Goal: Task Accomplishment & Management: Complete application form

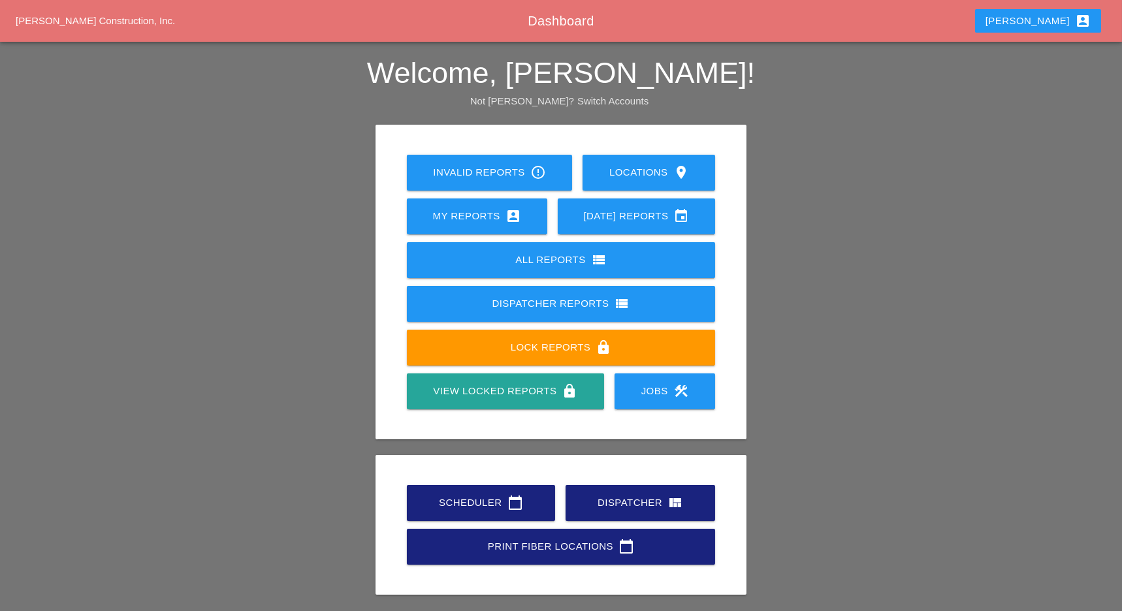
click at [485, 498] on div "Scheduler calendar_today" at bounding box center [481, 503] width 106 height 16
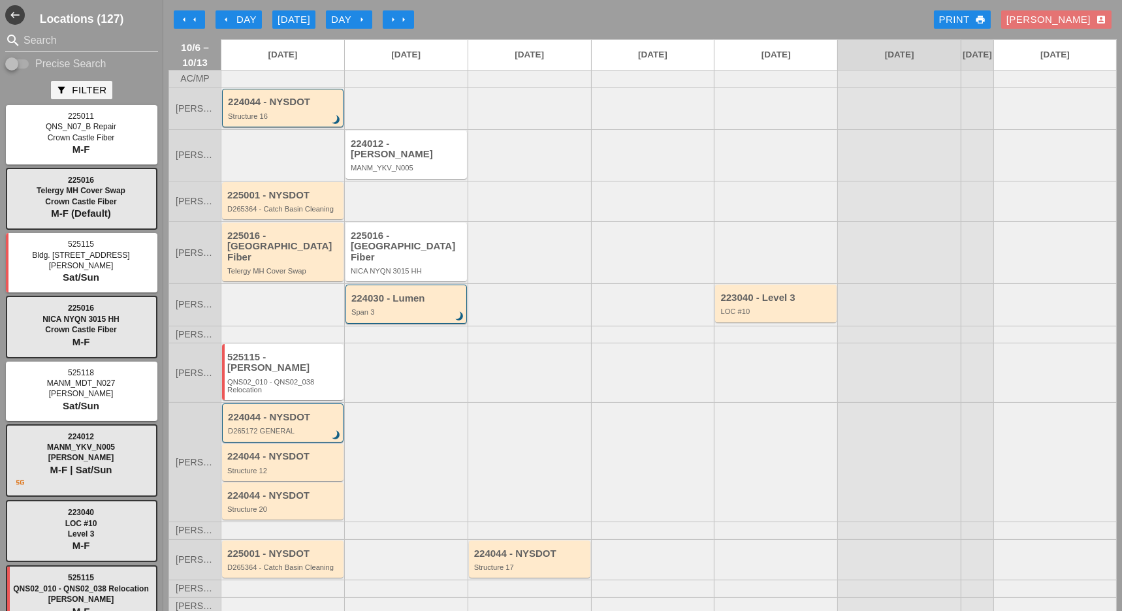
click at [29, 68] on input "Precise Search" at bounding box center [17, 64] width 25 height 16
checkbox input "true"
click at [33, 44] on input "Search" at bounding box center [82, 40] width 116 height 21
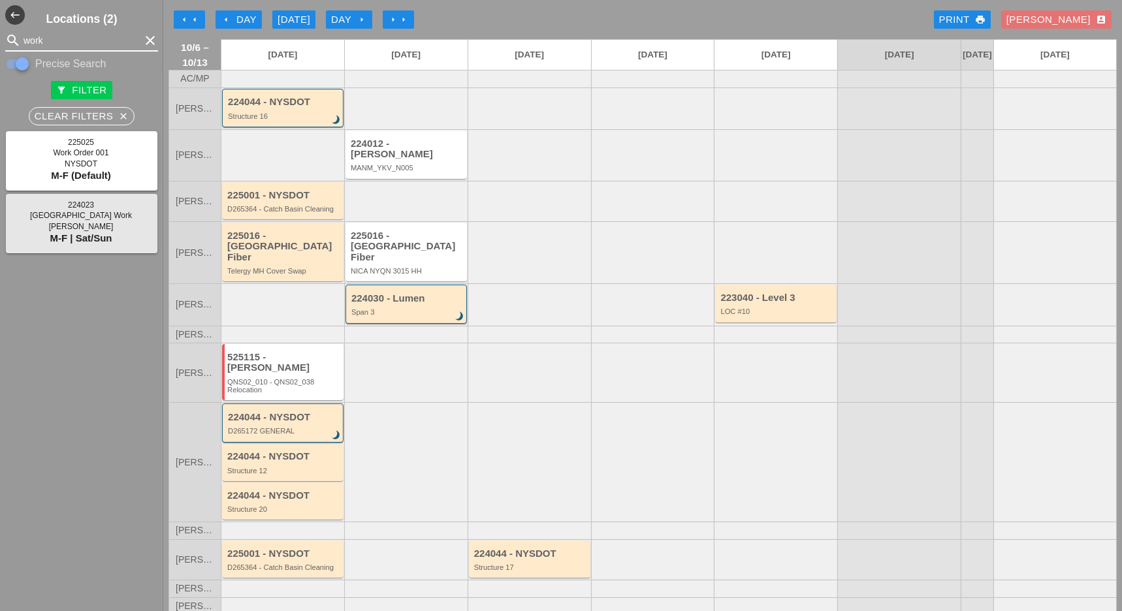
type input "work"
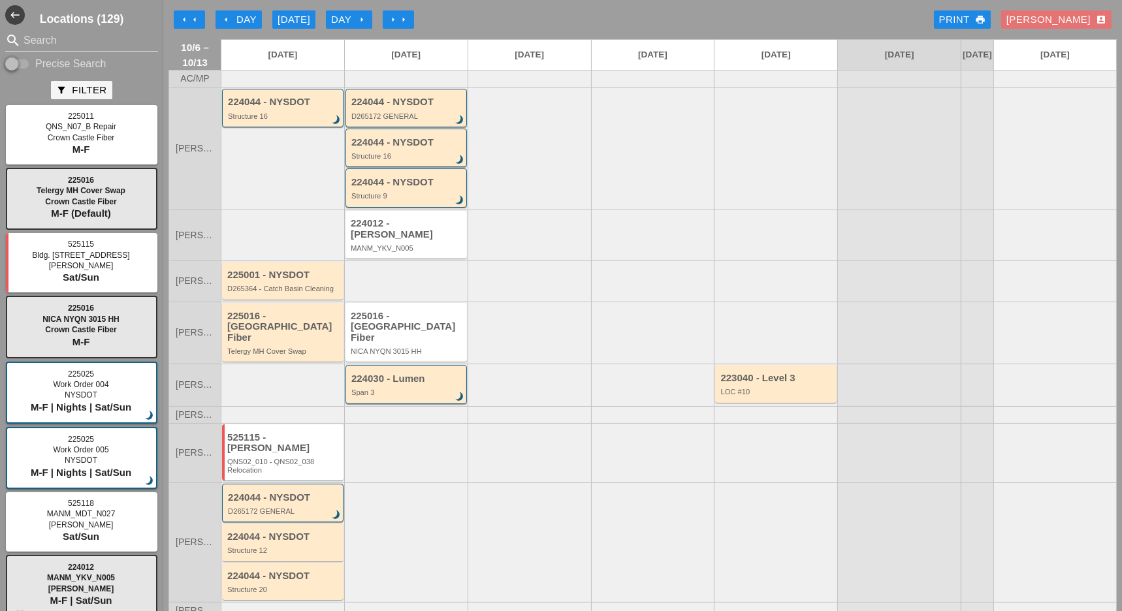
click at [29, 62] on input "Precise Search" at bounding box center [17, 64] width 25 height 16
checkbox input "true"
click at [40, 35] on input "Search" at bounding box center [82, 40] width 116 height 21
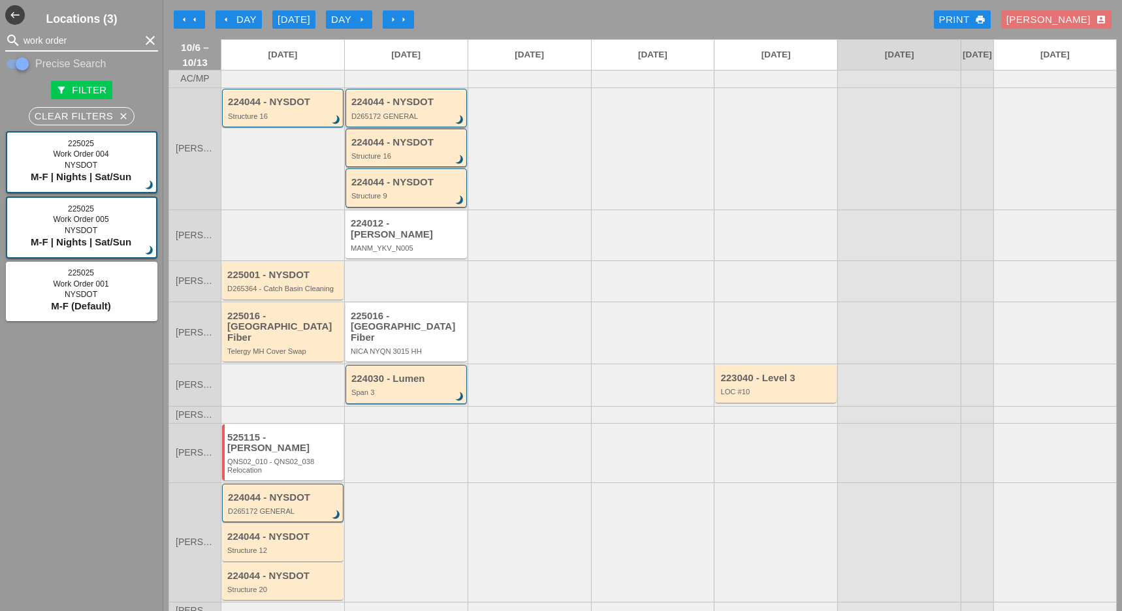
type input "work order"
click at [404, 120] on div "D265172 GENERAL" at bounding box center [407, 116] width 112 height 8
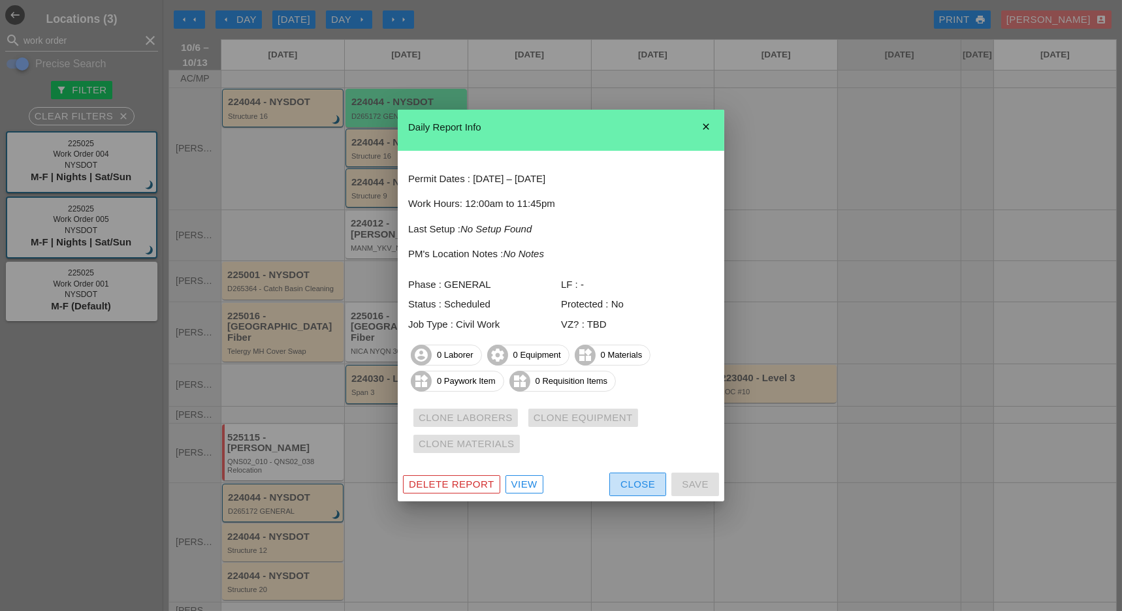
click at [634, 484] on div "Close" at bounding box center [638, 484] width 35 height 15
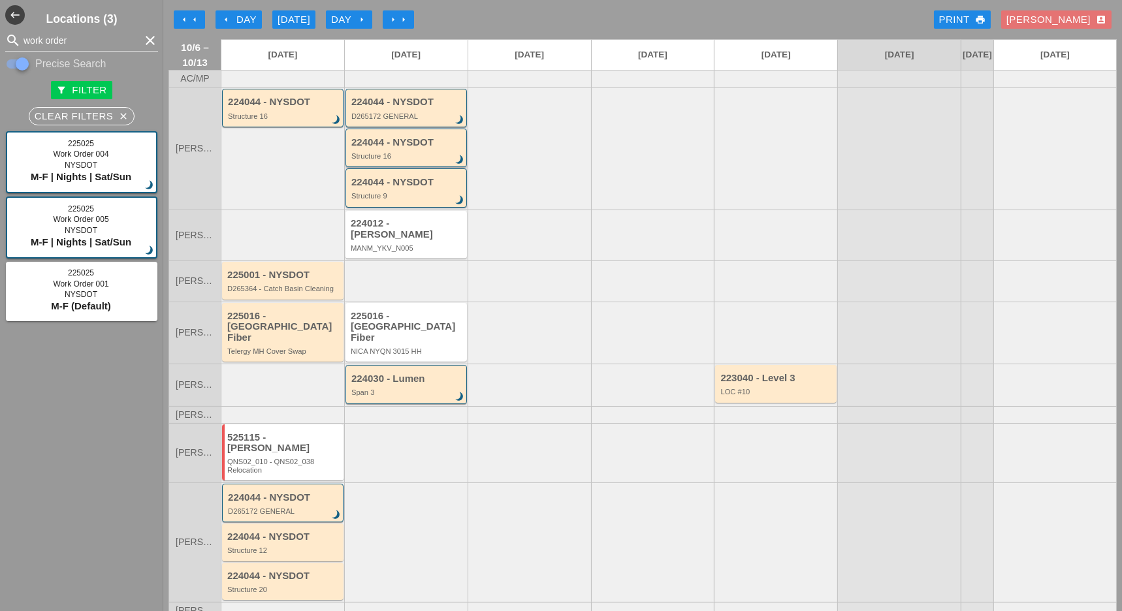
click at [420, 160] on div "Structure 16" at bounding box center [407, 156] width 112 height 8
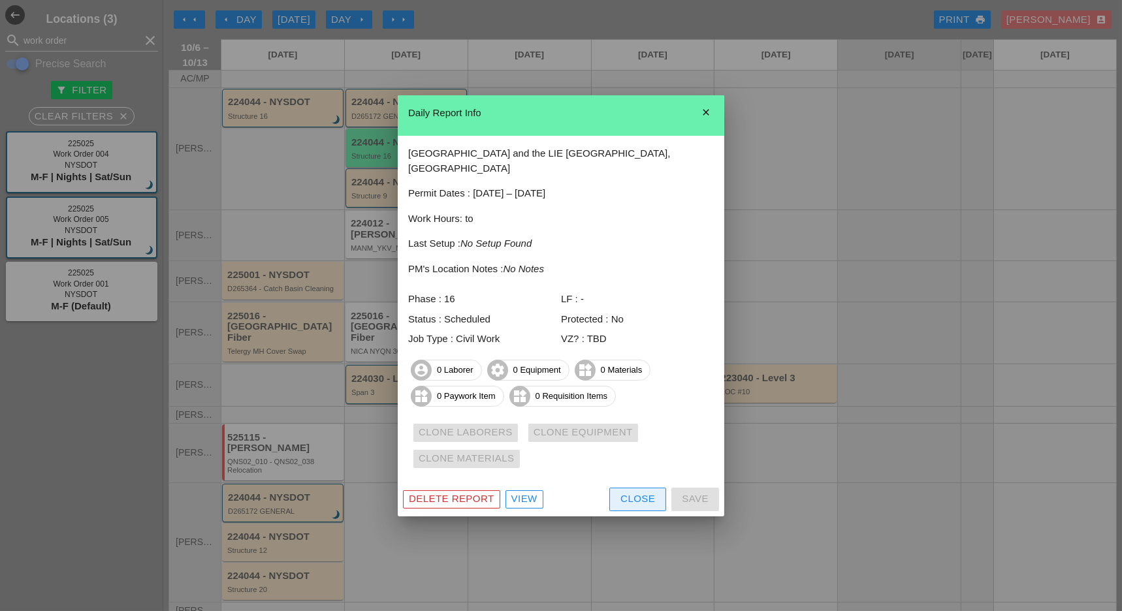
click at [626, 492] on div "Close" at bounding box center [638, 499] width 35 height 15
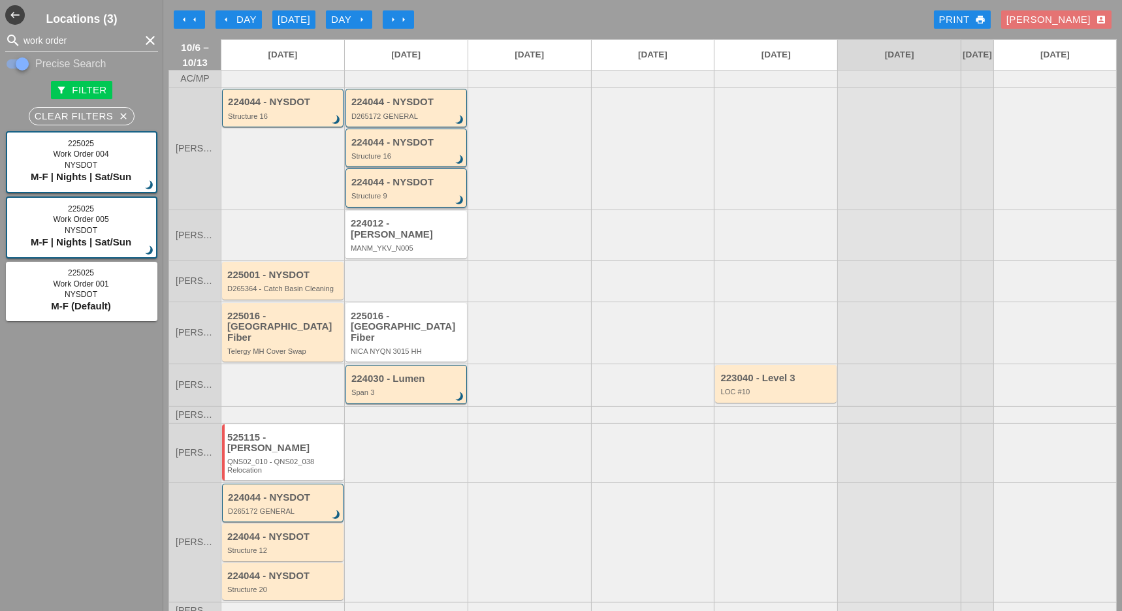
click at [415, 188] on div "224044 - NYSDOT" at bounding box center [407, 182] width 112 height 11
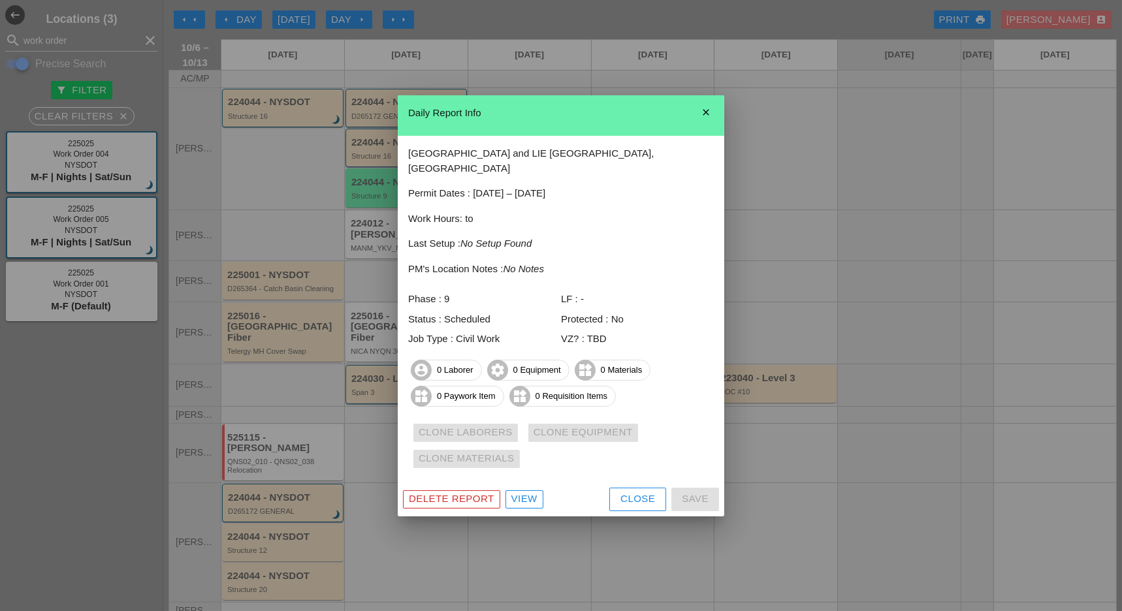
click at [636, 492] on div "Close" at bounding box center [638, 499] width 35 height 15
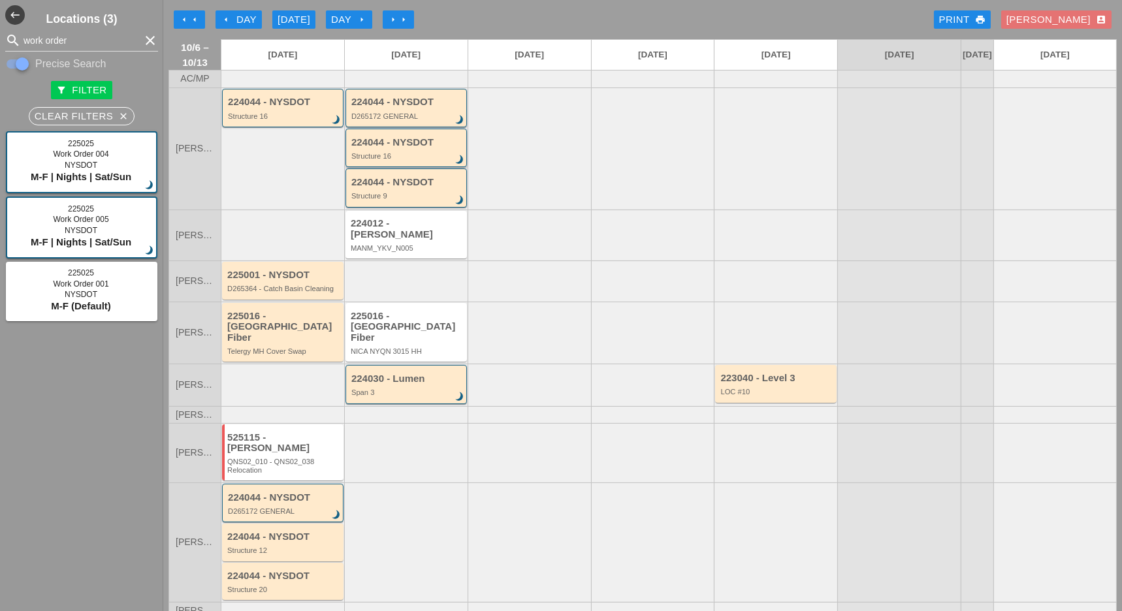
click at [398, 148] on div "224044 - NYSDOT" at bounding box center [407, 142] width 112 height 11
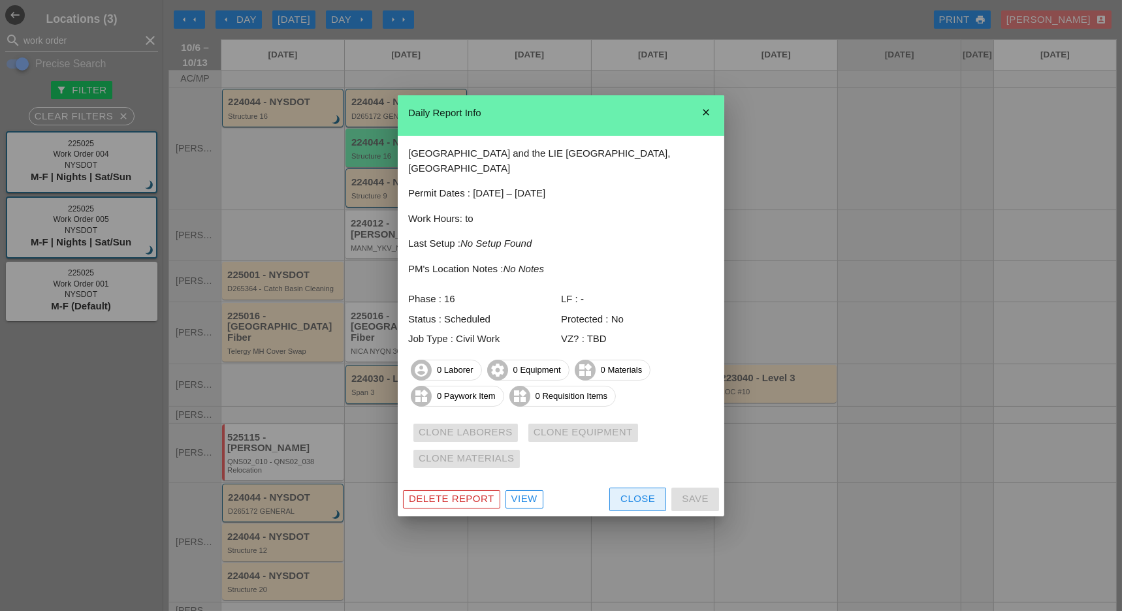
drag, startPoint x: 643, startPoint y: 498, endPoint x: 619, endPoint y: 485, distance: 27.2
click at [643, 497] on div "Close" at bounding box center [638, 499] width 35 height 15
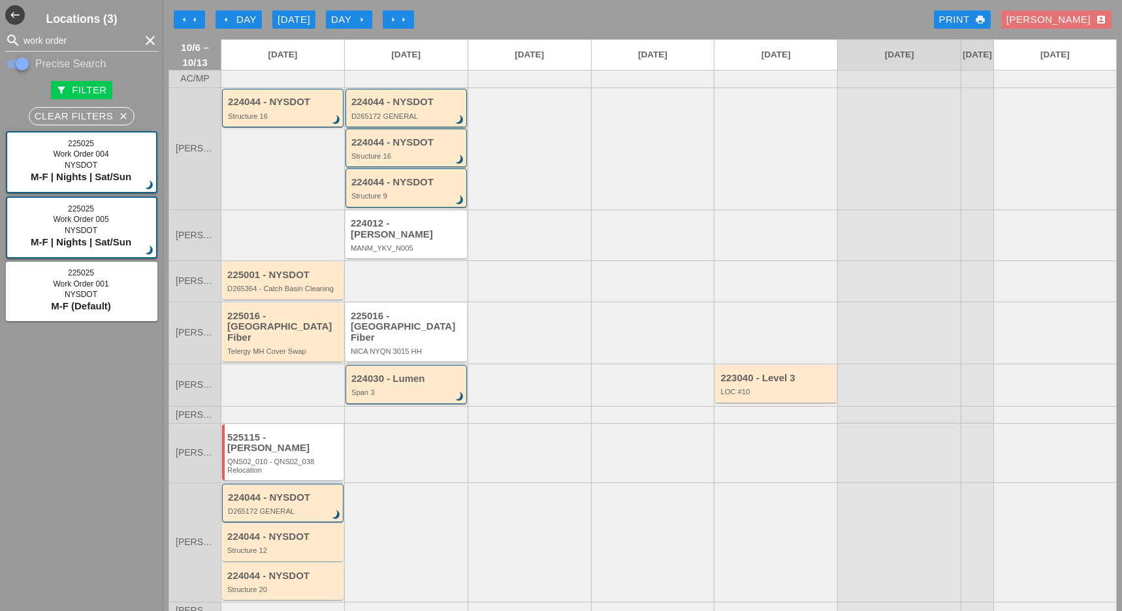
click at [413, 108] on div "224044 - NYSDOT" at bounding box center [407, 102] width 112 height 11
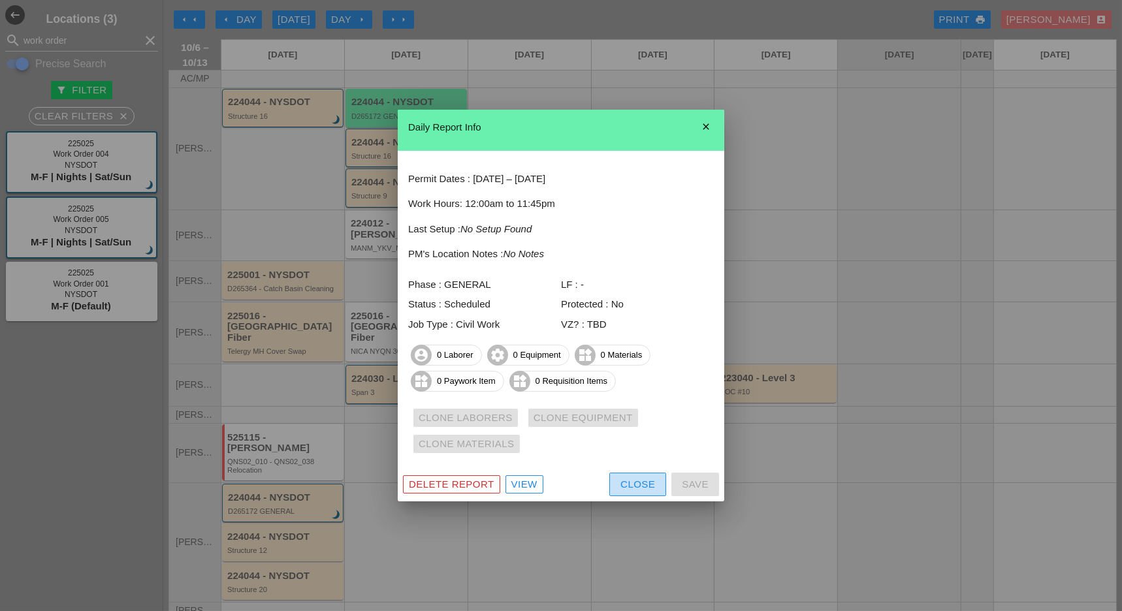
click at [638, 489] on div "Close" at bounding box center [638, 484] width 35 height 15
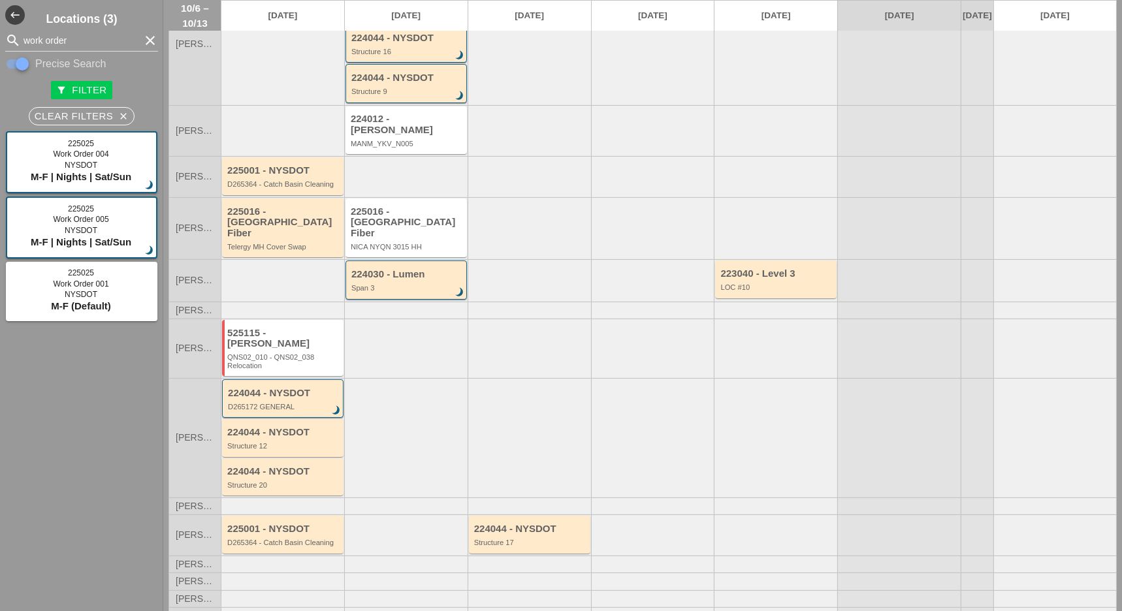
scroll to position [105, 0]
click at [432, 284] on div "Span 3" at bounding box center [407, 288] width 112 height 8
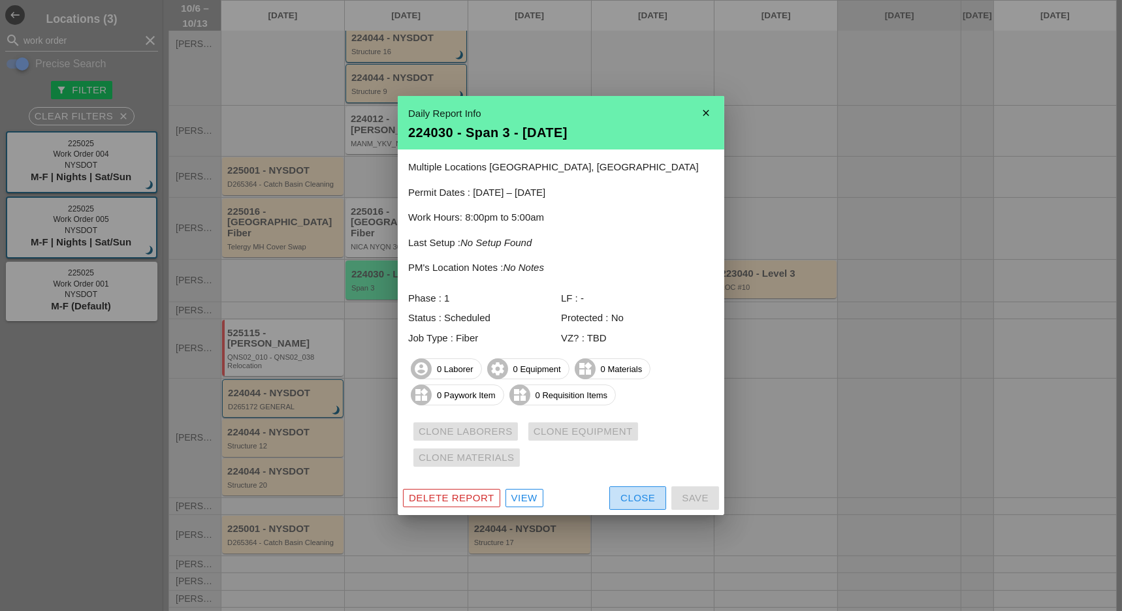
click at [628, 494] on div "Close" at bounding box center [638, 498] width 35 height 15
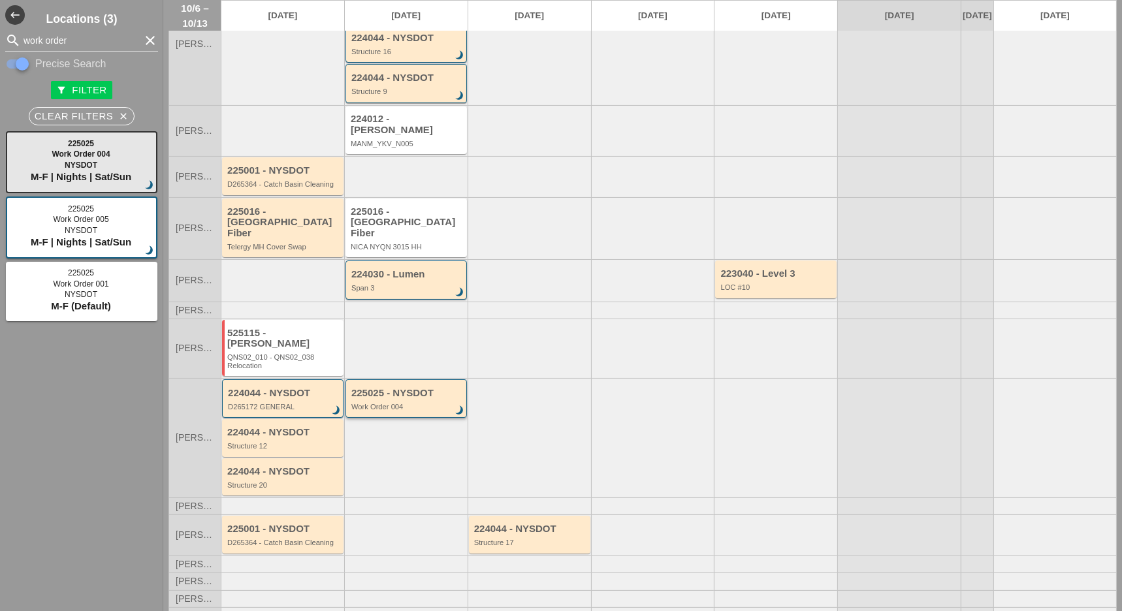
click at [414, 403] on div "Work Order 004" at bounding box center [407, 407] width 112 height 8
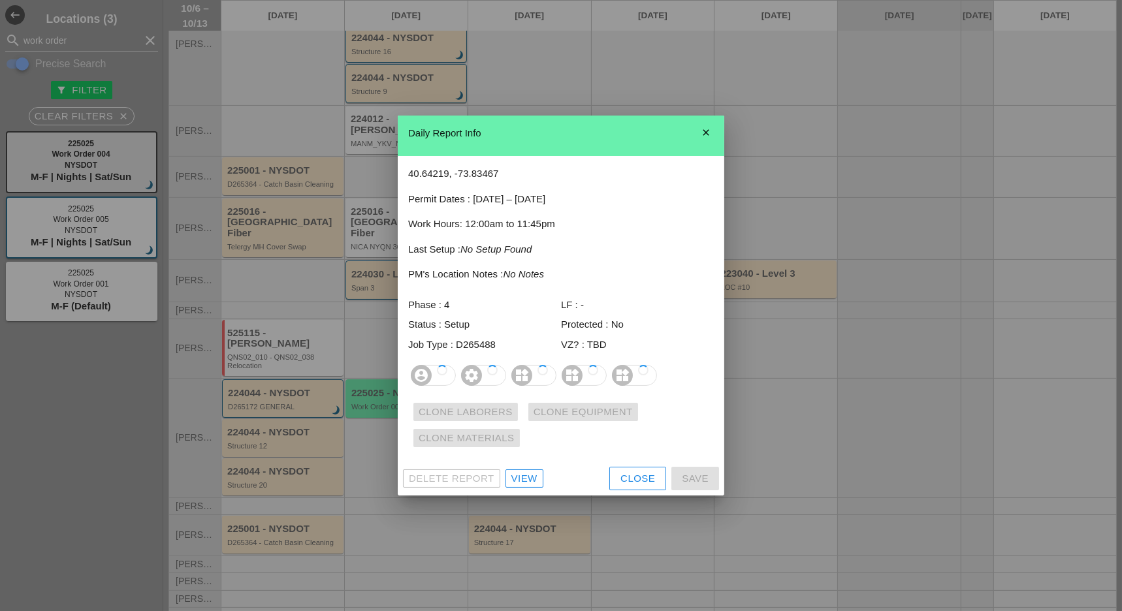
click at [530, 481] on div "View" at bounding box center [524, 479] width 26 height 15
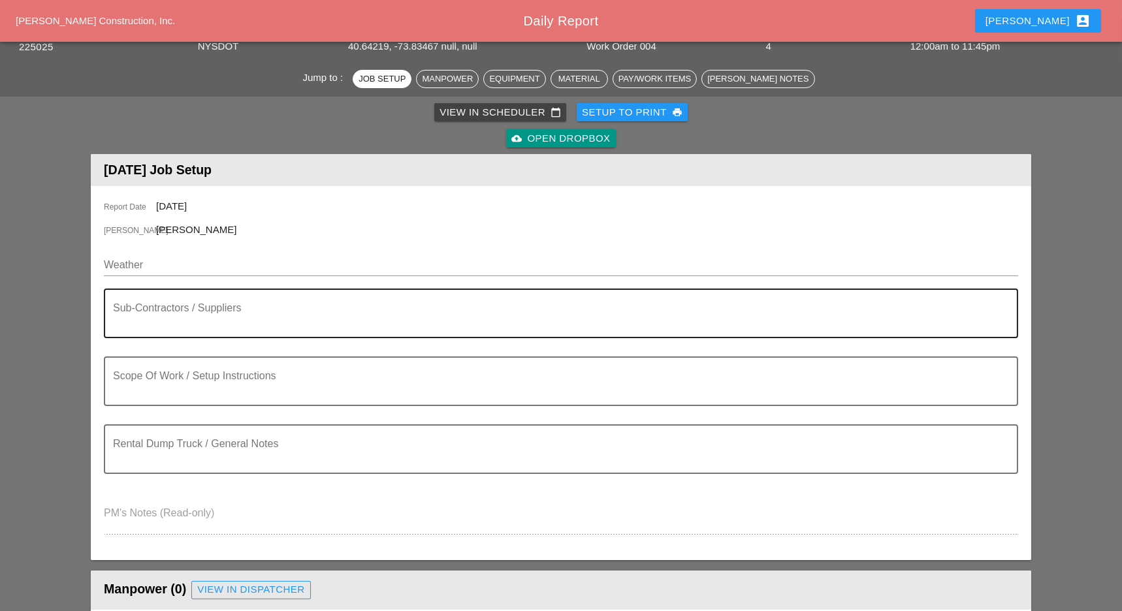
scroll to position [87, 0]
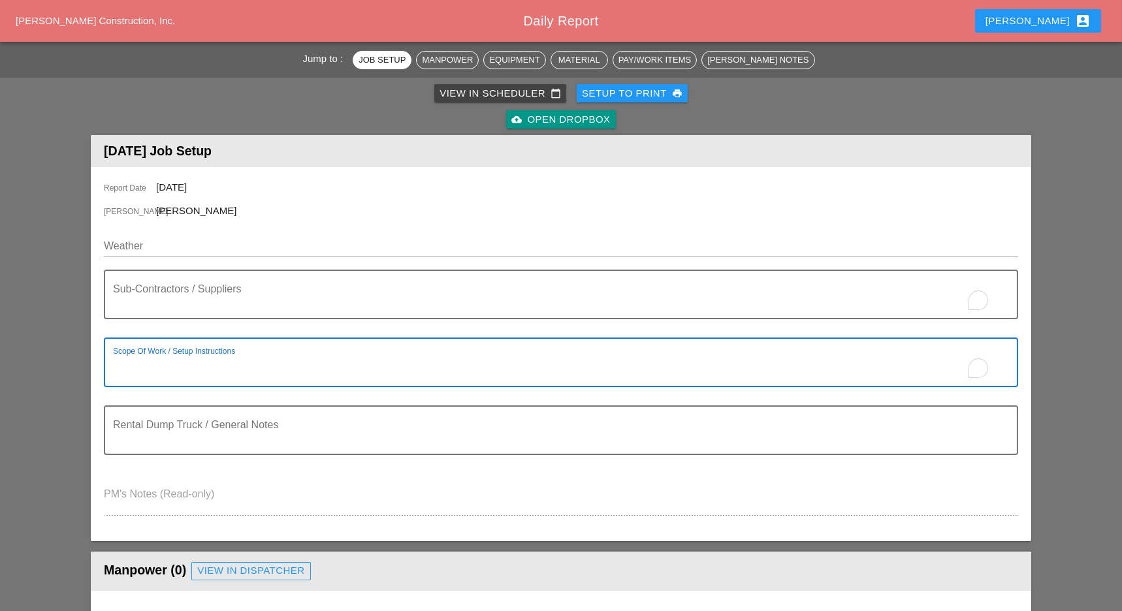
drag, startPoint x: 125, startPoint y: 365, endPoint x: 131, endPoint y: 371, distance: 8.3
paste textarea "Description: Perform concrete deck repairs at various deck spall locations on t…"
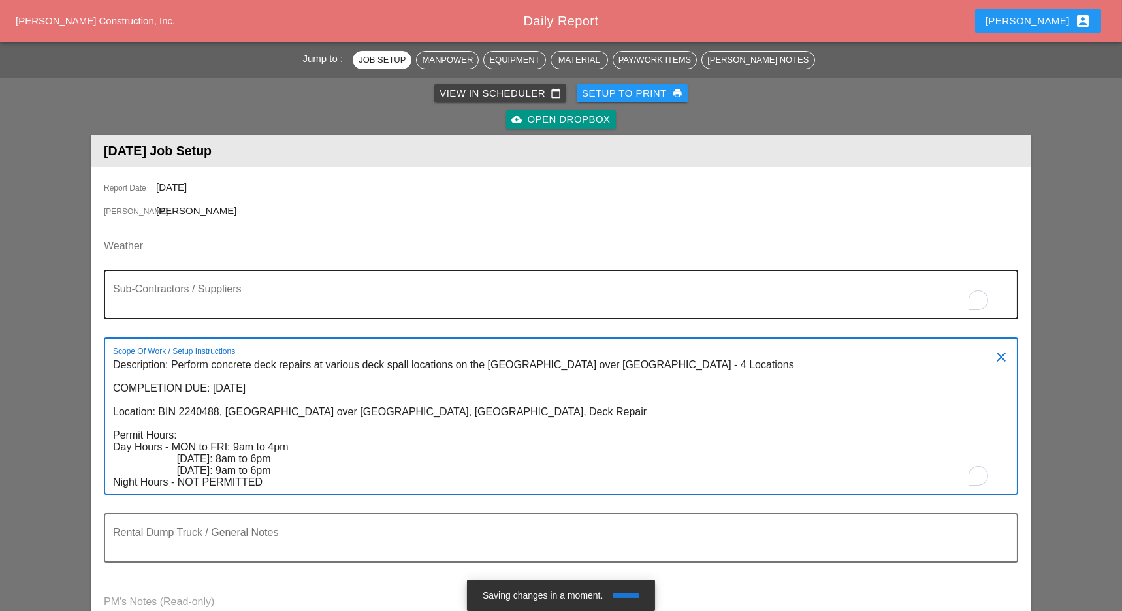
type textarea "Description: Perform concrete deck repairs at various deck spall locations on t…"
click at [153, 308] on textarea "To enrich screen reader interactions, please activate Accessibility in Grammarl…" at bounding box center [556, 302] width 886 height 31
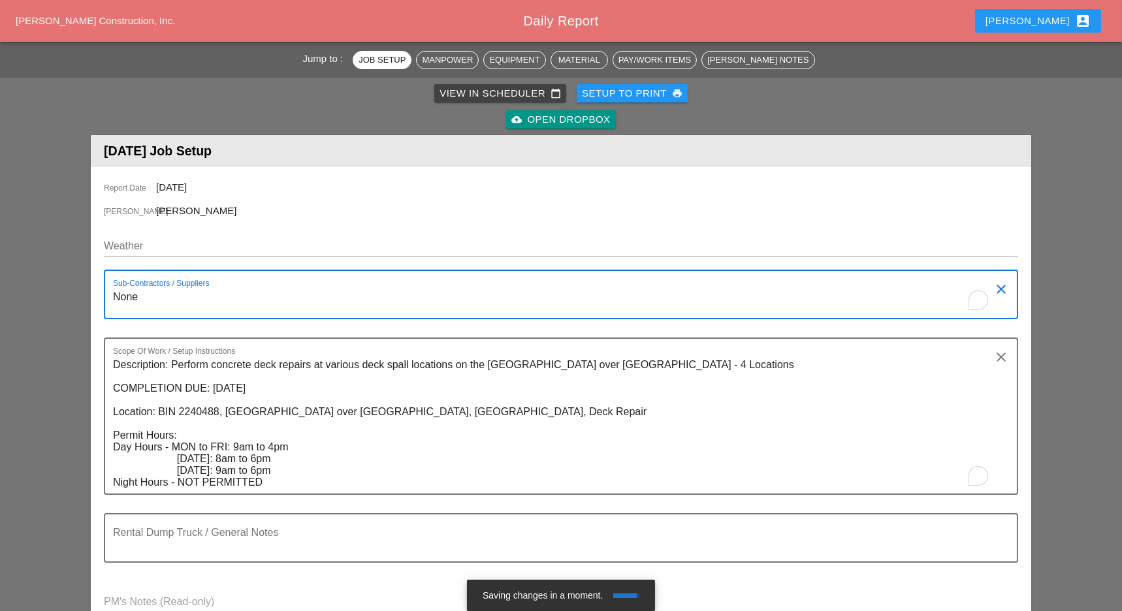
type textarea "None"
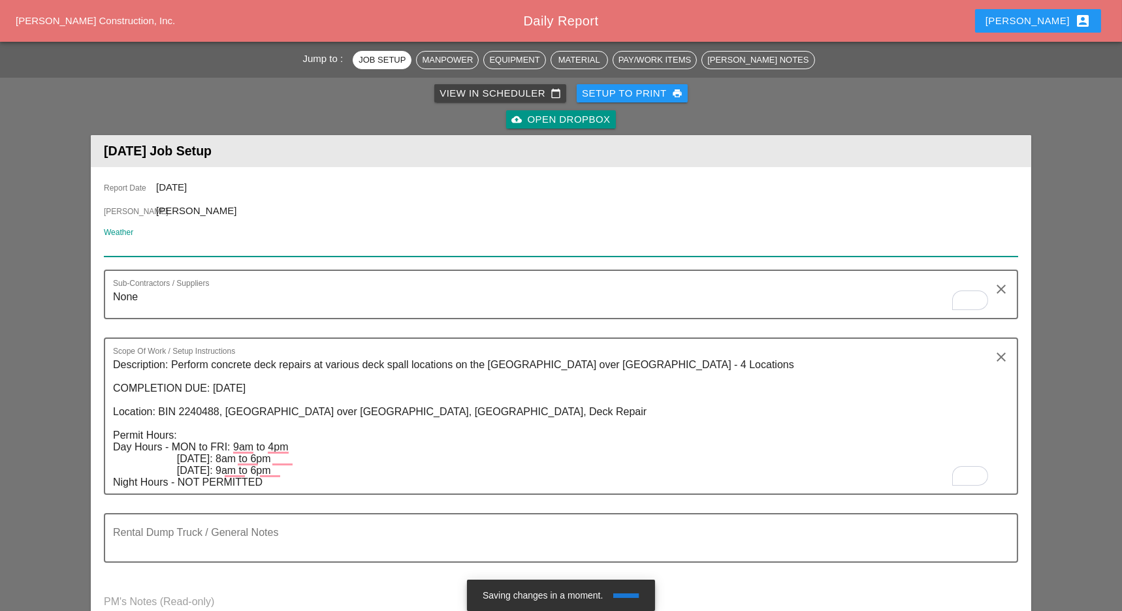
paste input "Tue 07 Partly Cloudy 82° /69° 7% SSW 11 mph"
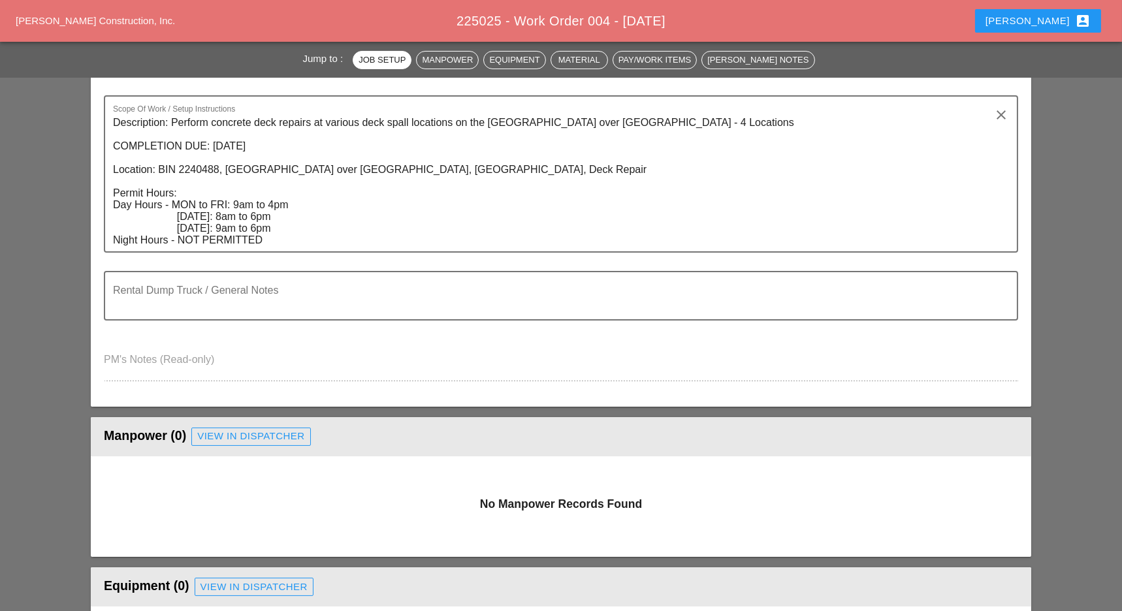
scroll to position [435, 0]
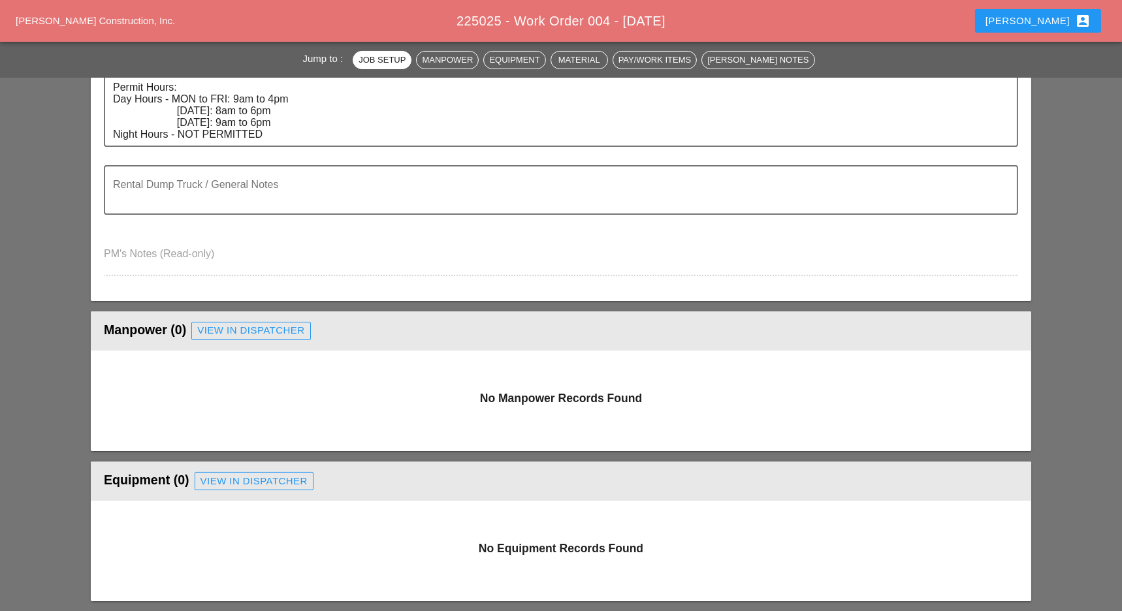
type input "Tue 07 Partly Cloudy 82° /69° 7% SSW 11 mph"
click at [259, 328] on div "View in Dispatcher" at bounding box center [250, 330] width 107 height 15
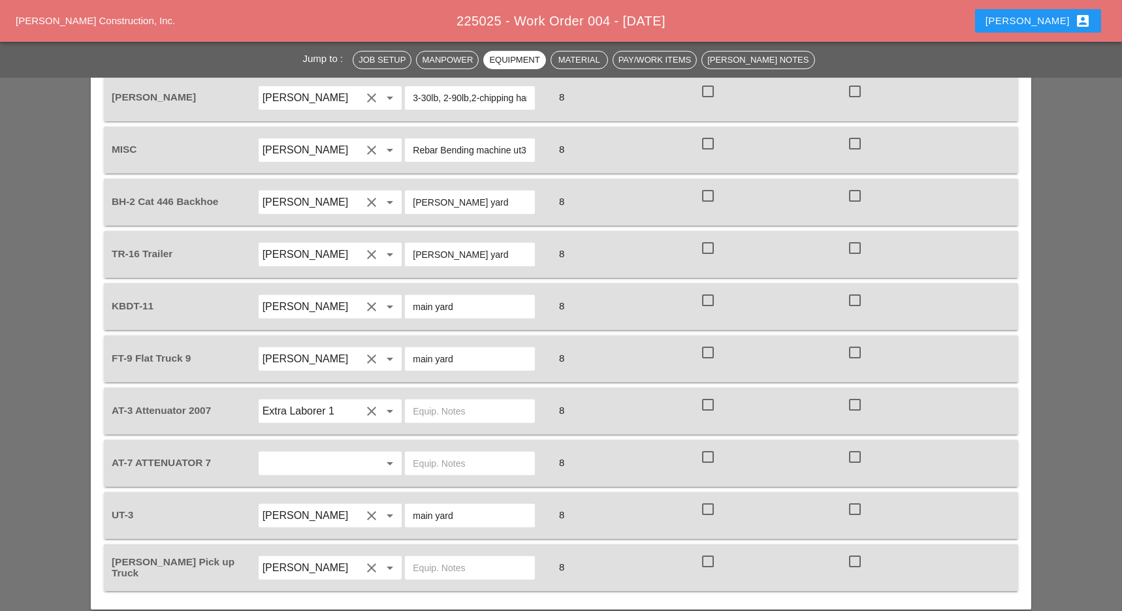
scroll to position [1393, 0]
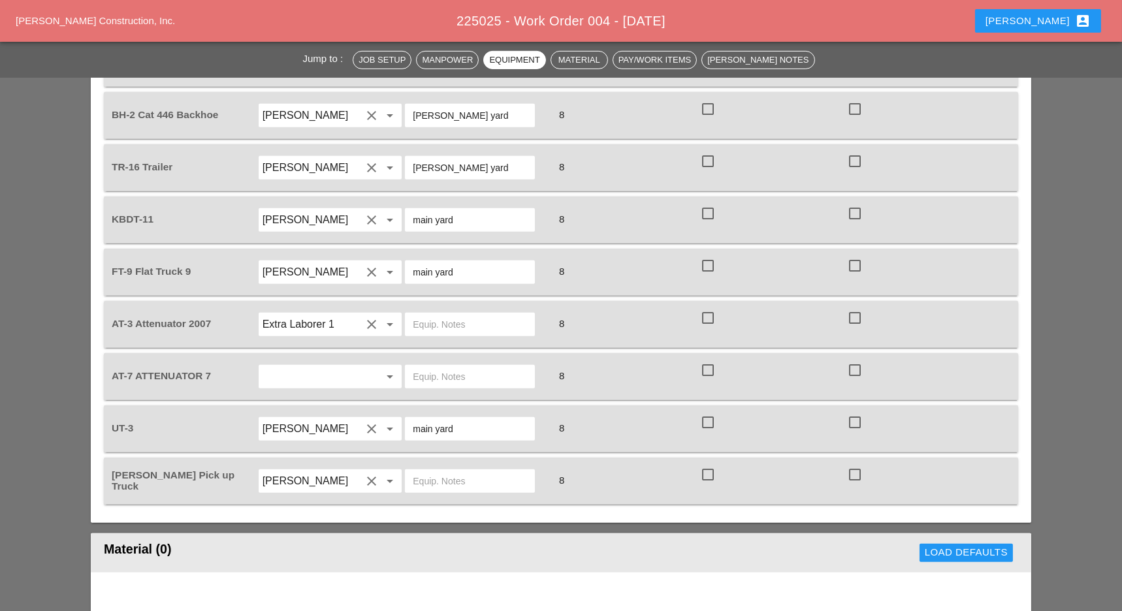
click at [297, 366] on input "text" at bounding box center [312, 376] width 99 height 21
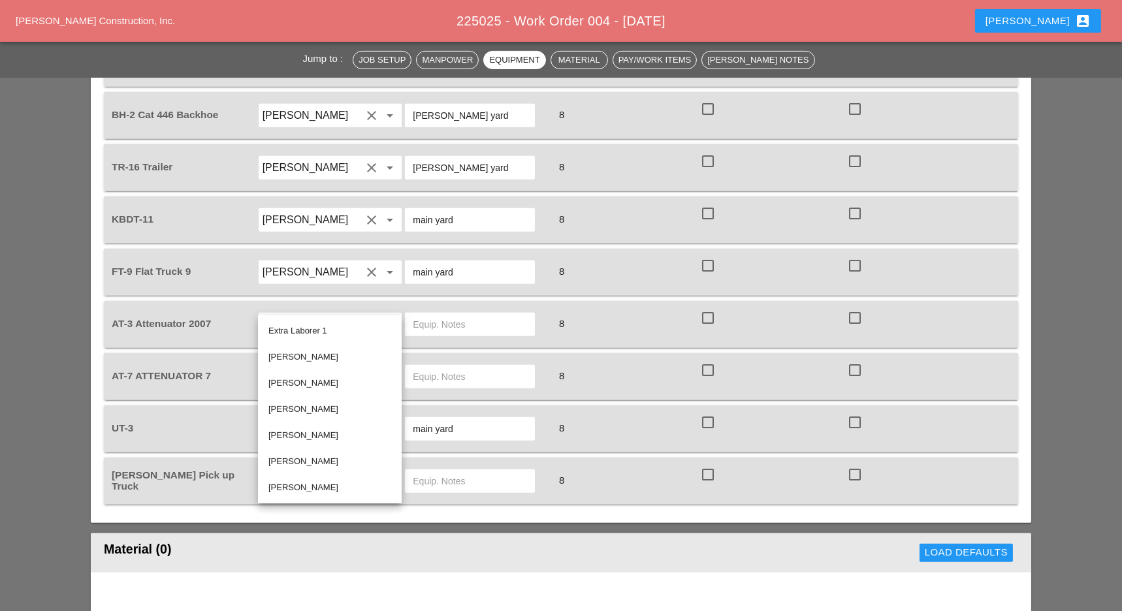
click at [302, 481] on div "[PERSON_NAME]" at bounding box center [329, 488] width 123 height 16
type input "[PERSON_NAME]"
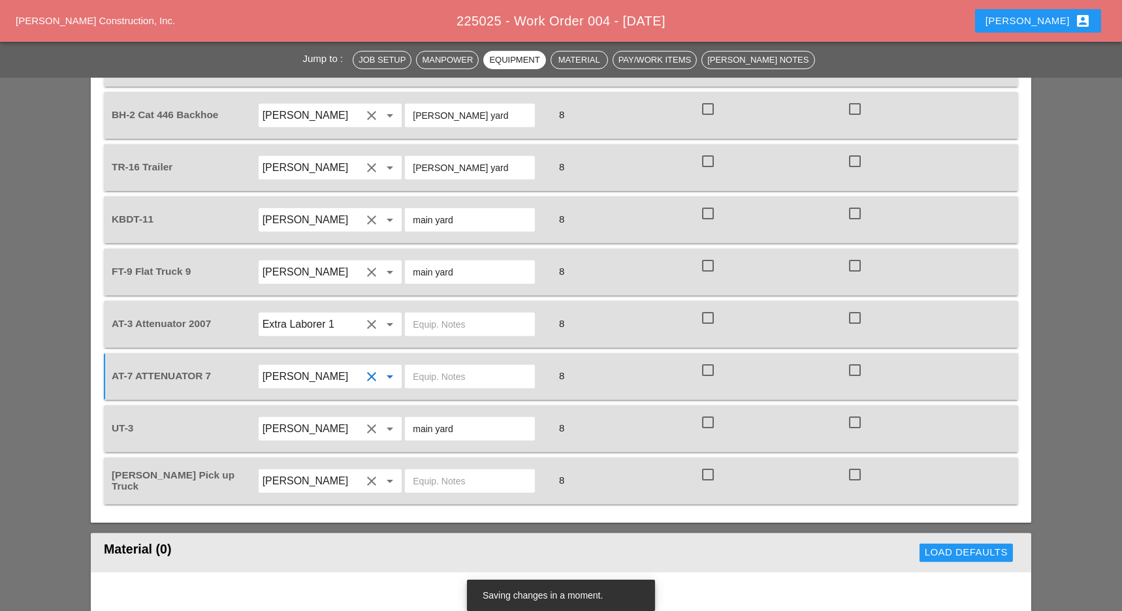
click at [425, 366] on input "text" at bounding box center [470, 376] width 114 height 21
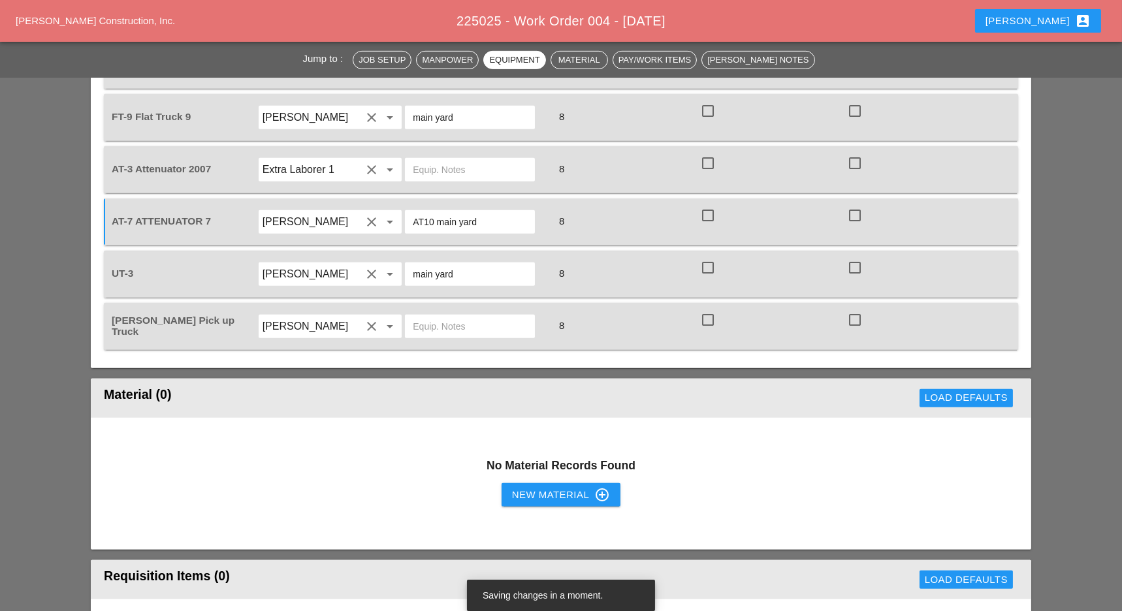
scroll to position [1568, 0]
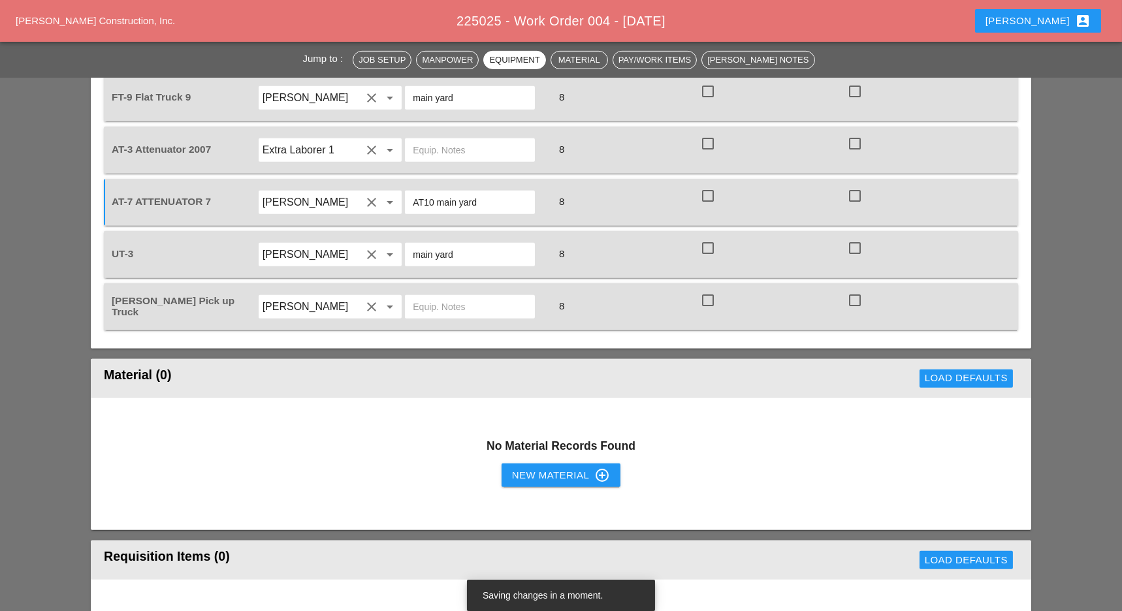
type input "AT10 main yard"
click at [525, 468] on div "New Material control_point" at bounding box center [561, 476] width 98 height 16
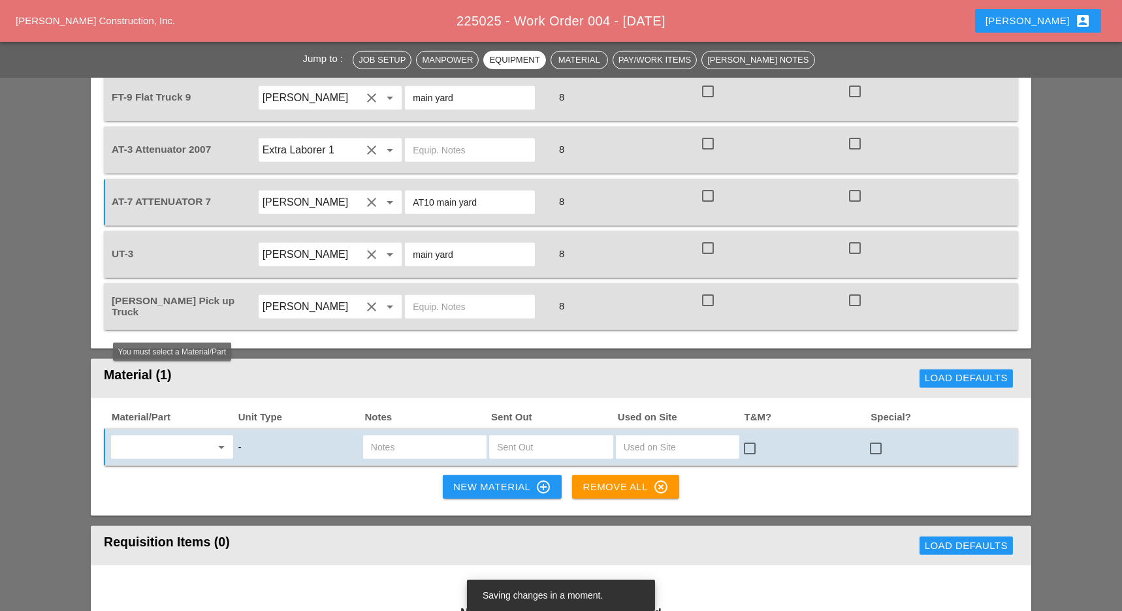
click at [163, 437] on input "text" at bounding box center [163, 447] width 96 height 21
type input "m"
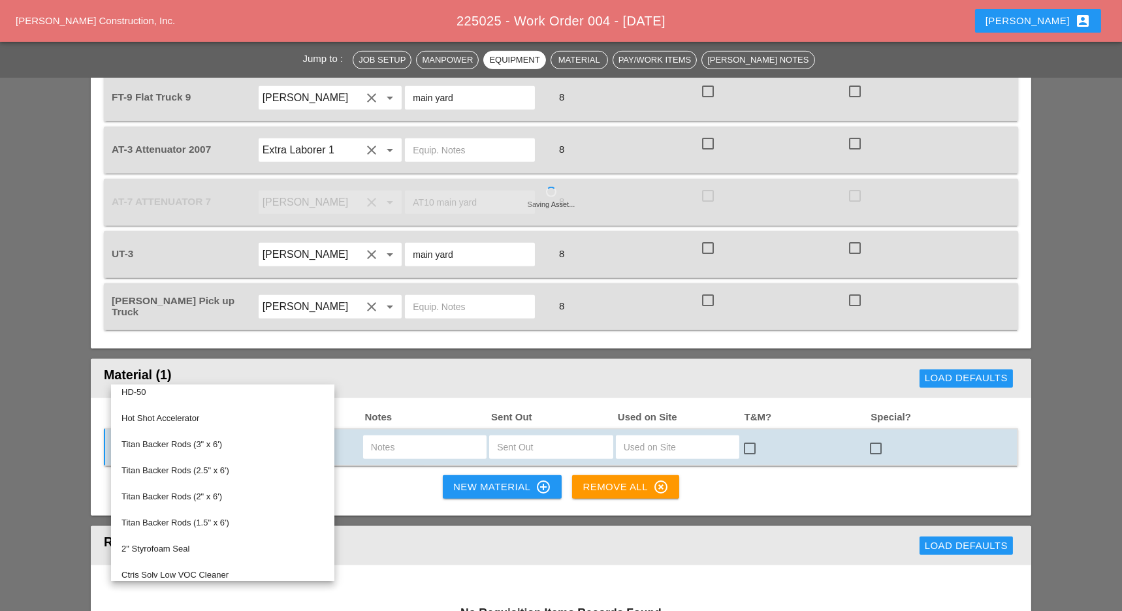
scroll to position [0, 0]
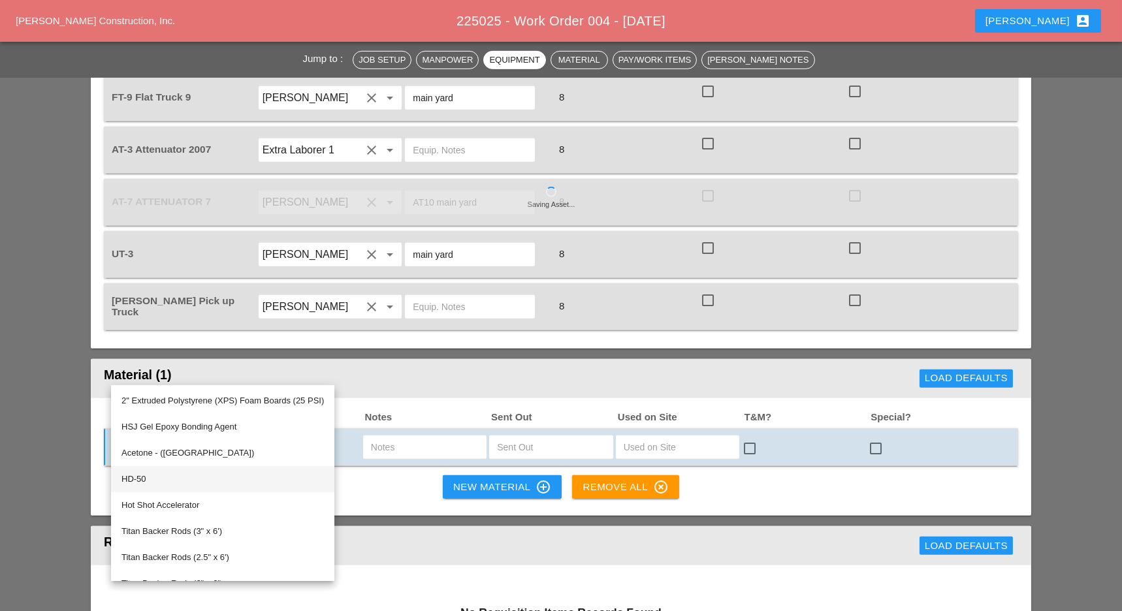
click at [145, 479] on div "HD-50" at bounding box center [222, 480] width 202 height 16
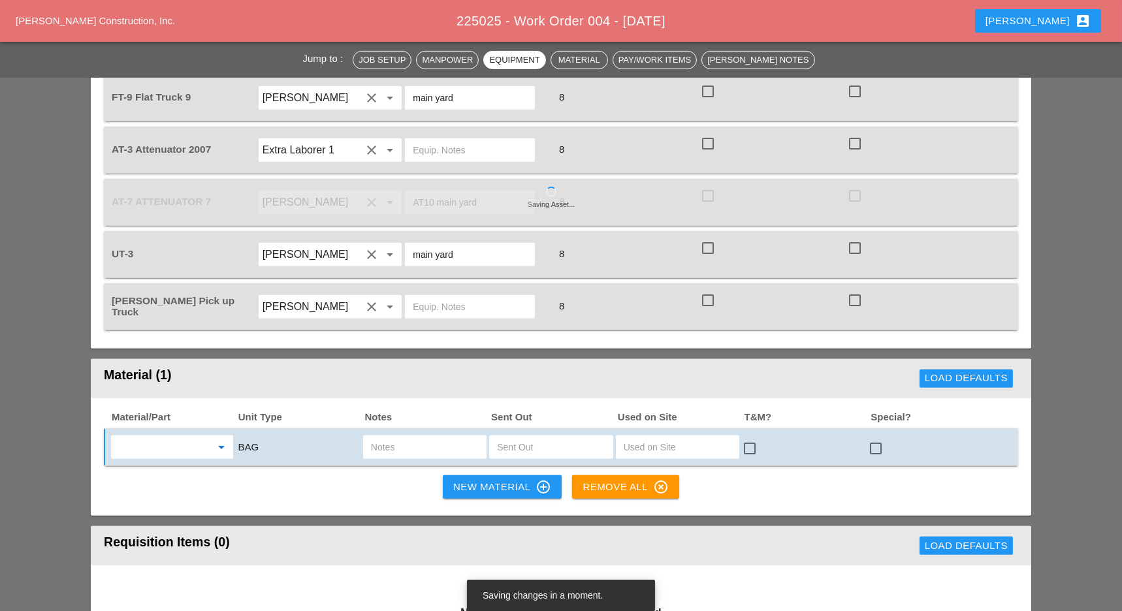
click at [447, 476] on button "New Material control_point" at bounding box center [502, 488] width 119 height 24
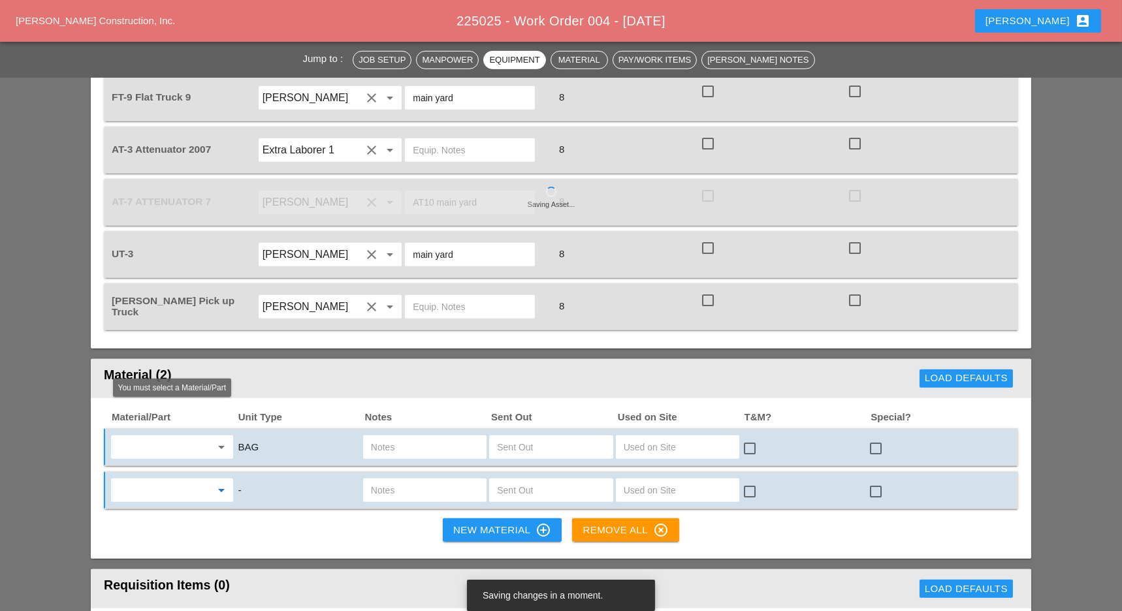
click at [142, 480] on input "text" at bounding box center [163, 490] width 96 height 21
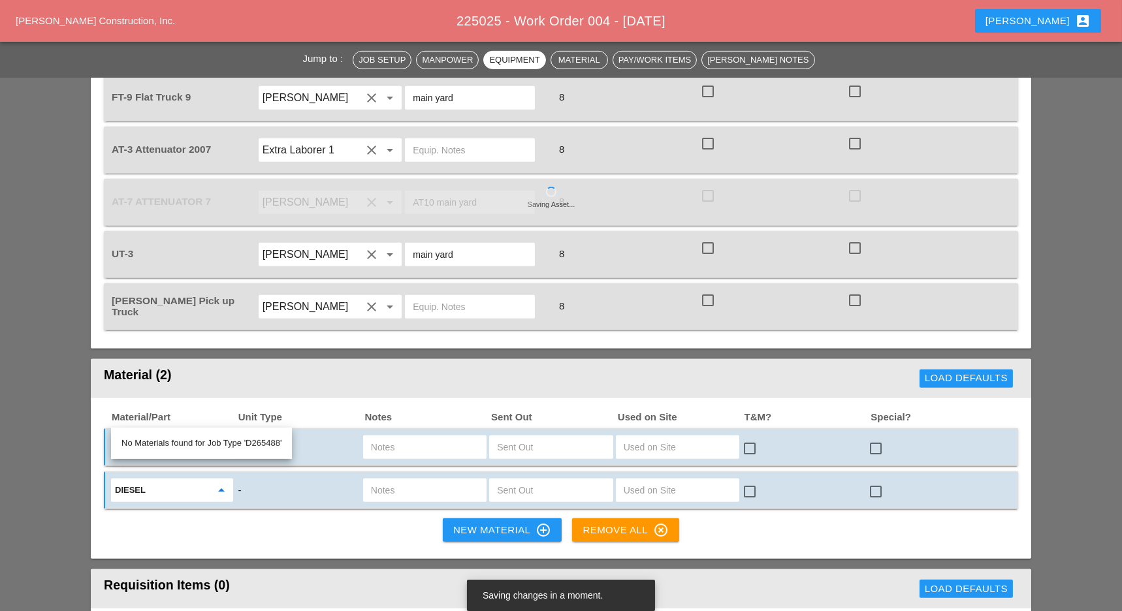
type input "diesel"
click at [313, 455] on div "Material/Part Unit Type Notes Sent Out Used on Site T&M? Special? arrow_drop_do…" at bounding box center [561, 478] width 941 height 161
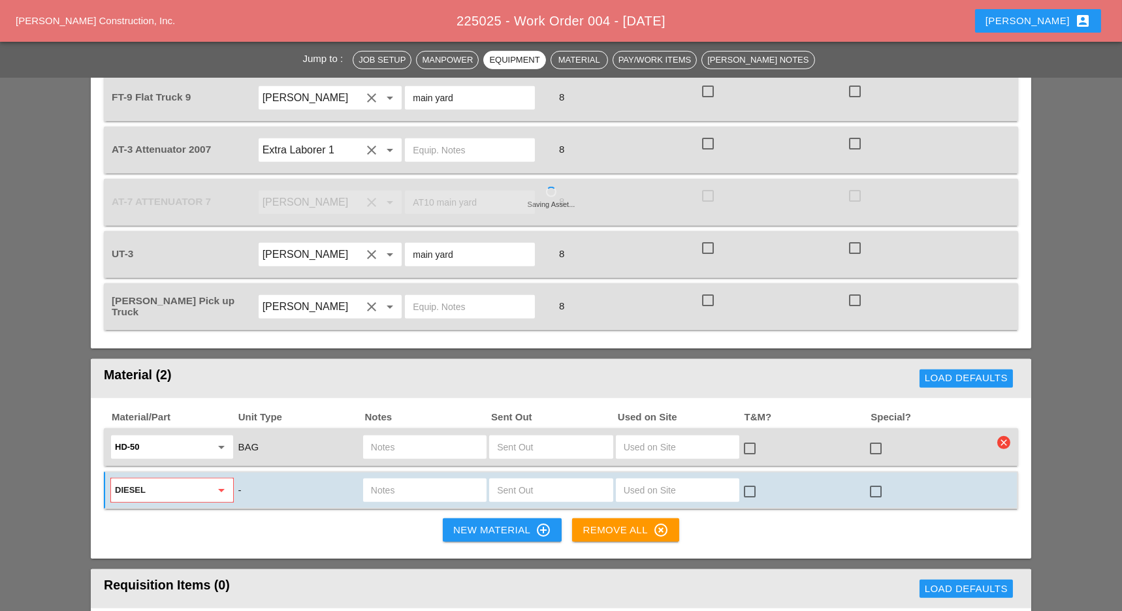
click at [389, 480] on input "text" at bounding box center [425, 490] width 108 height 21
click at [174, 480] on input "diesel" at bounding box center [163, 490] width 96 height 21
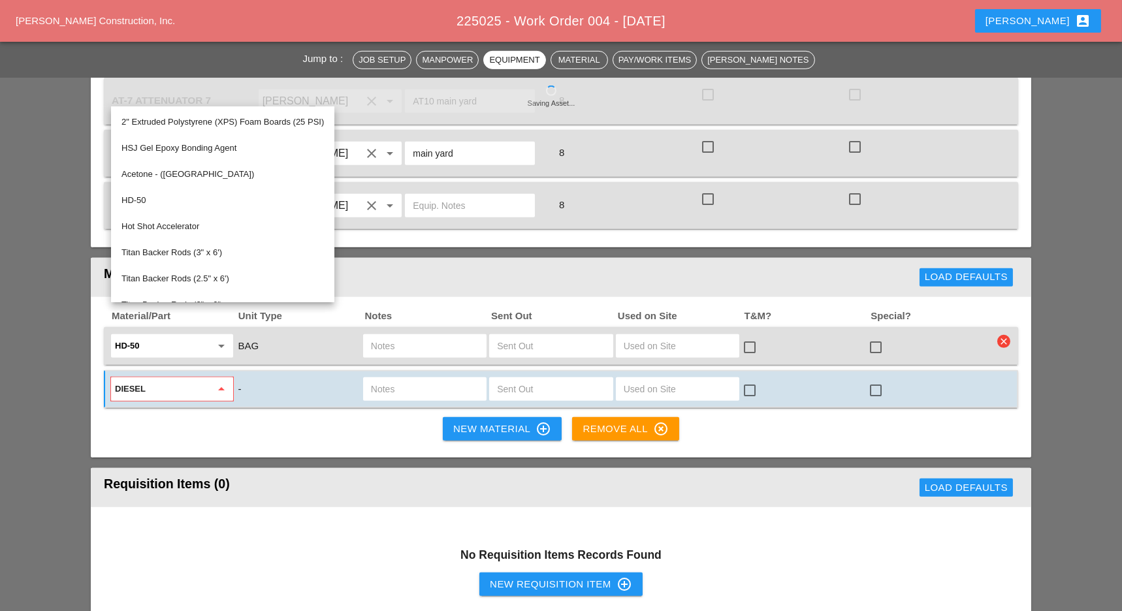
scroll to position [1741, 0]
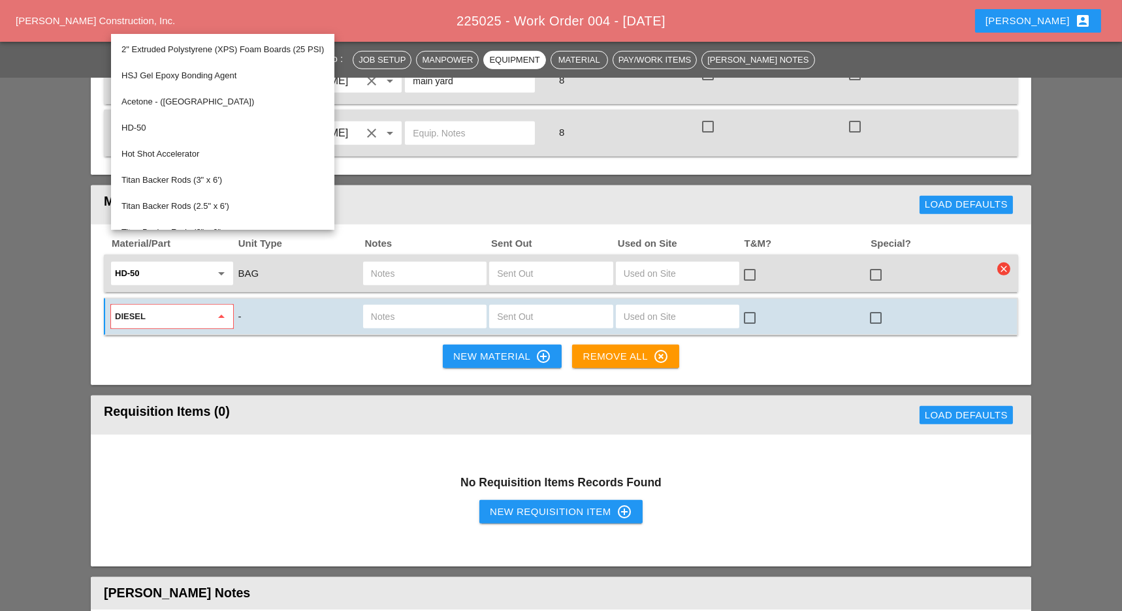
click at [312, 279] on div "Material/Part Unit Type Notes Sent Out Used on Site T&M? Special? HD-50 arrow_d…" at bounding box center [561, 305] width 941 height 161
